Goal: Information Seeking & Learning: Learn about a topic

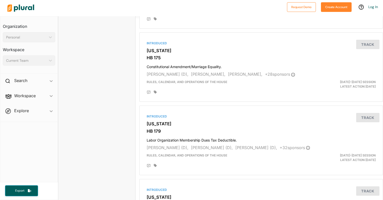
scroll to position [839, 0]
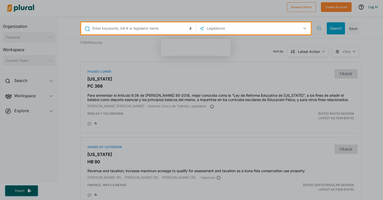
click at [124, 33] on input "text" at bounding box center [143, 29] width 103 height 10
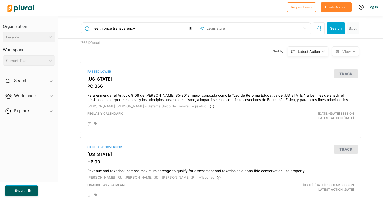
type input "health price transparency"
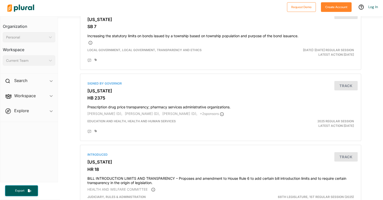
scroll to position [327, 0]
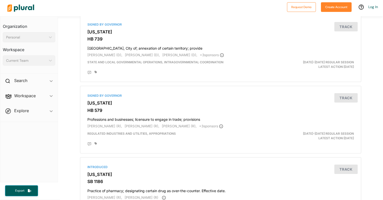
scroll to position [190, 0]
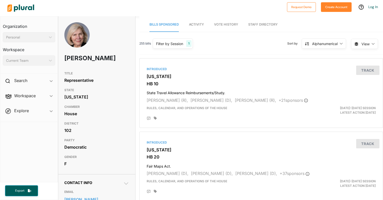
click at [198, 23] on span "Activity" at bounding box center [196, 25] width 15 height 4
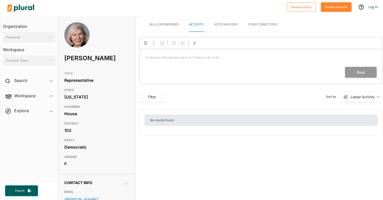
click at [173, 23] on span "Bills Sponsored" at bounding box center [164, 25] width 29 height 4
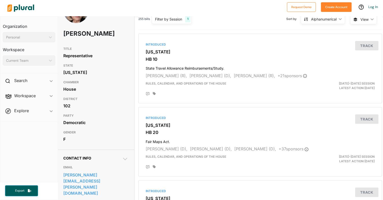
scroll to position [0, 1]
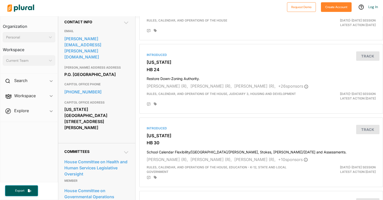
scroll to position [150, 0]
